Goal: Task Accomplishment & Management: Manage account settings

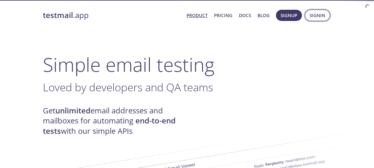
click at [325, 16] on span "Signin" at bounding box center [318, 16] width 16 height 8
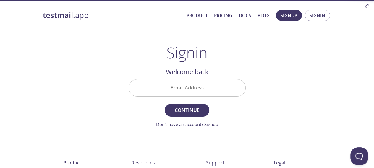
click at [205, 87] on input "Email Address" at bounding box center [187, 88] width 117 height 17
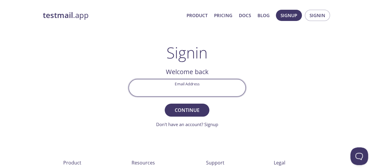
type input "[EMAIL_ADDRESS][DOMAIN_NAME]"
click at [192, 103] on form "Email Address [EMAIL_ADDRESS][DOMAIN_NAME] Continue Don't have an account? Sign…" at bounding box center [187, 103] width 117 height 49
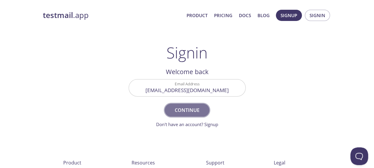
click at [193, 107] on span "Continue" at bounding box center [186, 110] width 31 height 8
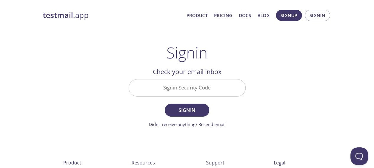
click at [198, 88] on input "Signin Security Code" at bounding box center [187, 88] width 117 height 17
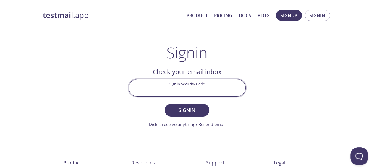
paste input "BJ6NHM9"
type input "BJ6NHM9"
click at [202, 109] on span "Signin" at bounding box center [186, 110] width 31 height 8
